Goal: Complete application form

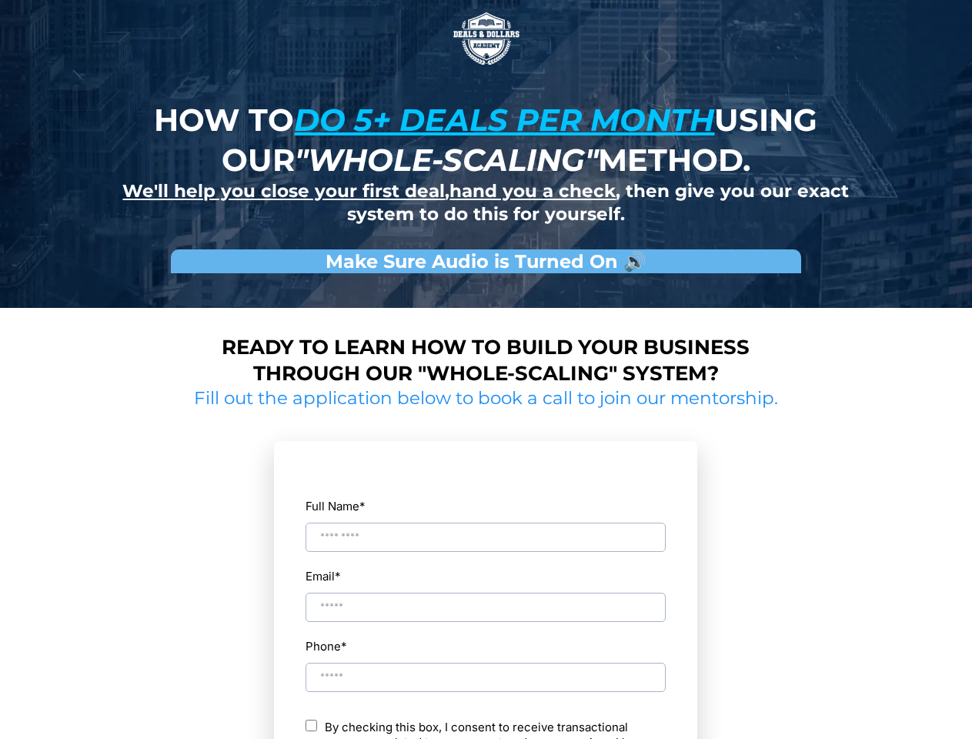
click at [486, 38] on img at bounding box center [486, 38] width 77 height 77
click at [486, 523] on input "Full Name *" at bounding box center [486, 537] width 360 height 29
click at [486, 593] on div "Email *" at bounding box center [486, 594] width 362 height 58
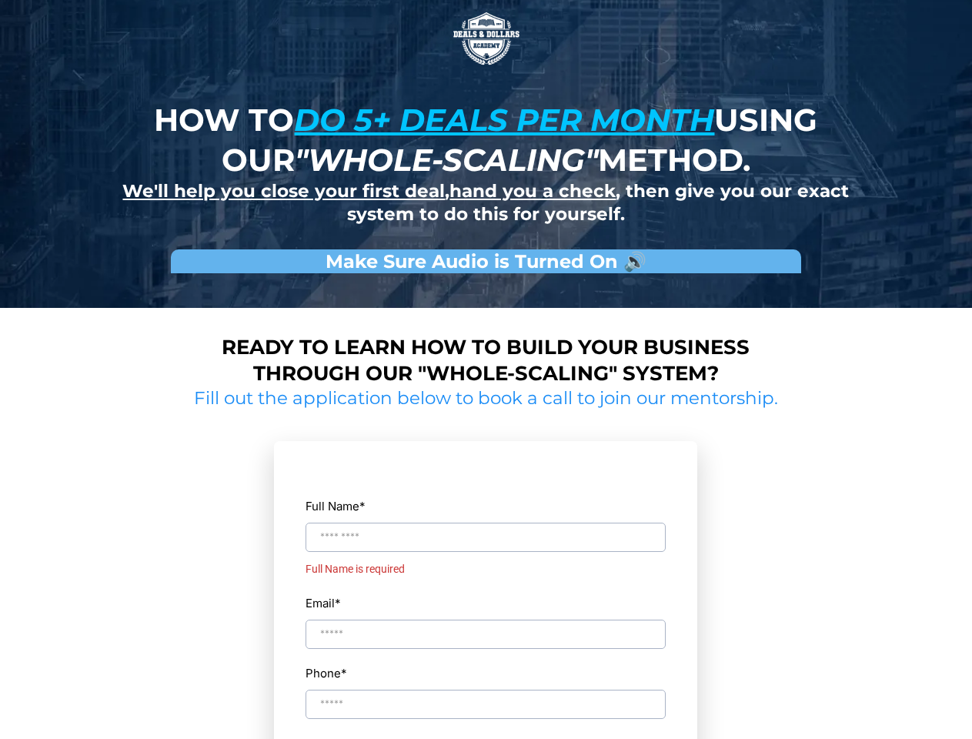
click at [486, 663] on div "Full Name * Full Name is required Email * Phone * ch By checking this box, I co…" at bounding box center [486, 690] width 362 height 465
click at [486, 729] on input "Phone *" at bounding box center [486, 731] width 360 height 29
